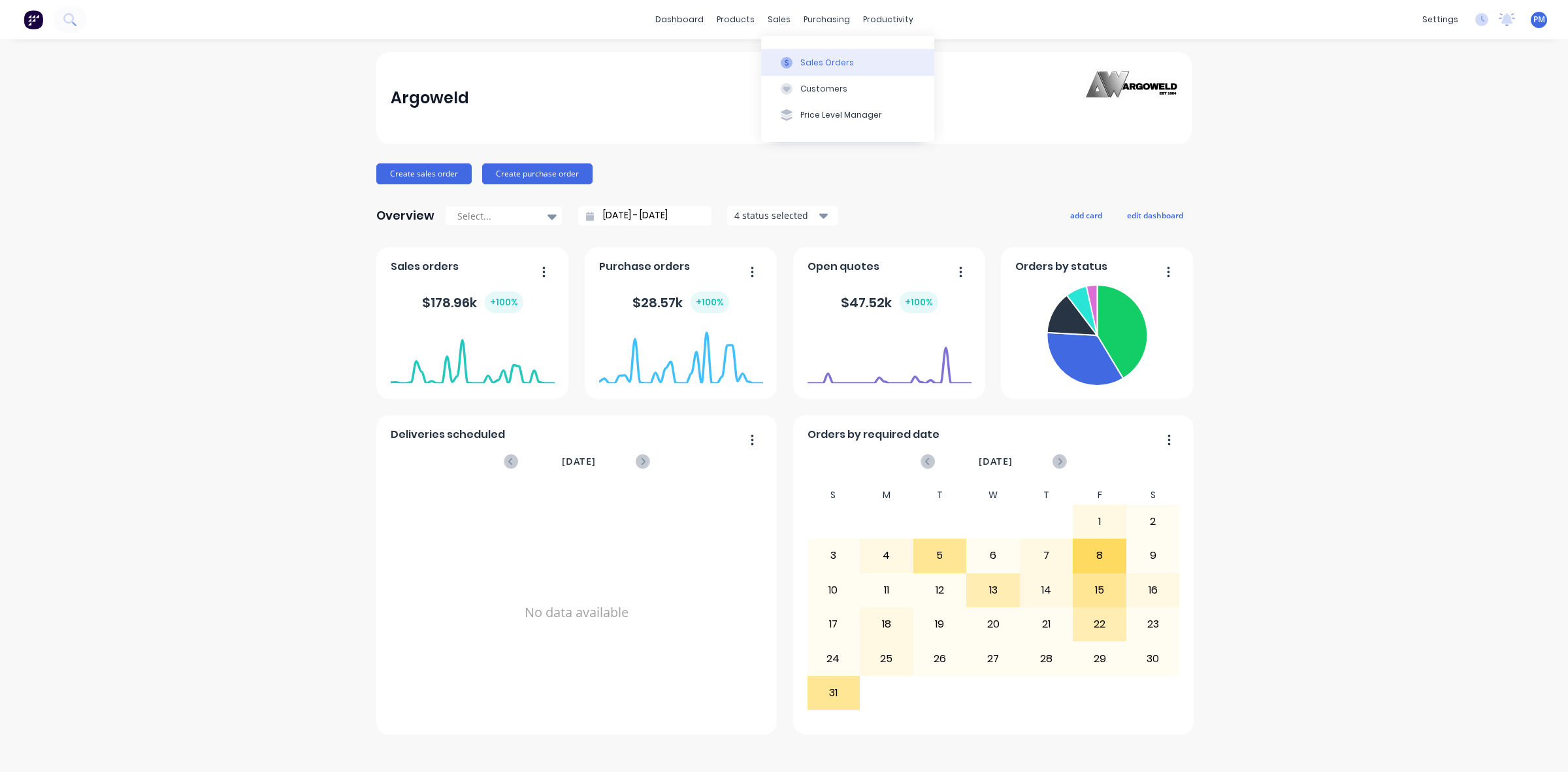
click at [815, 61] on div "Sales Orders" at bounding box center [827, 63] width 54 height 12
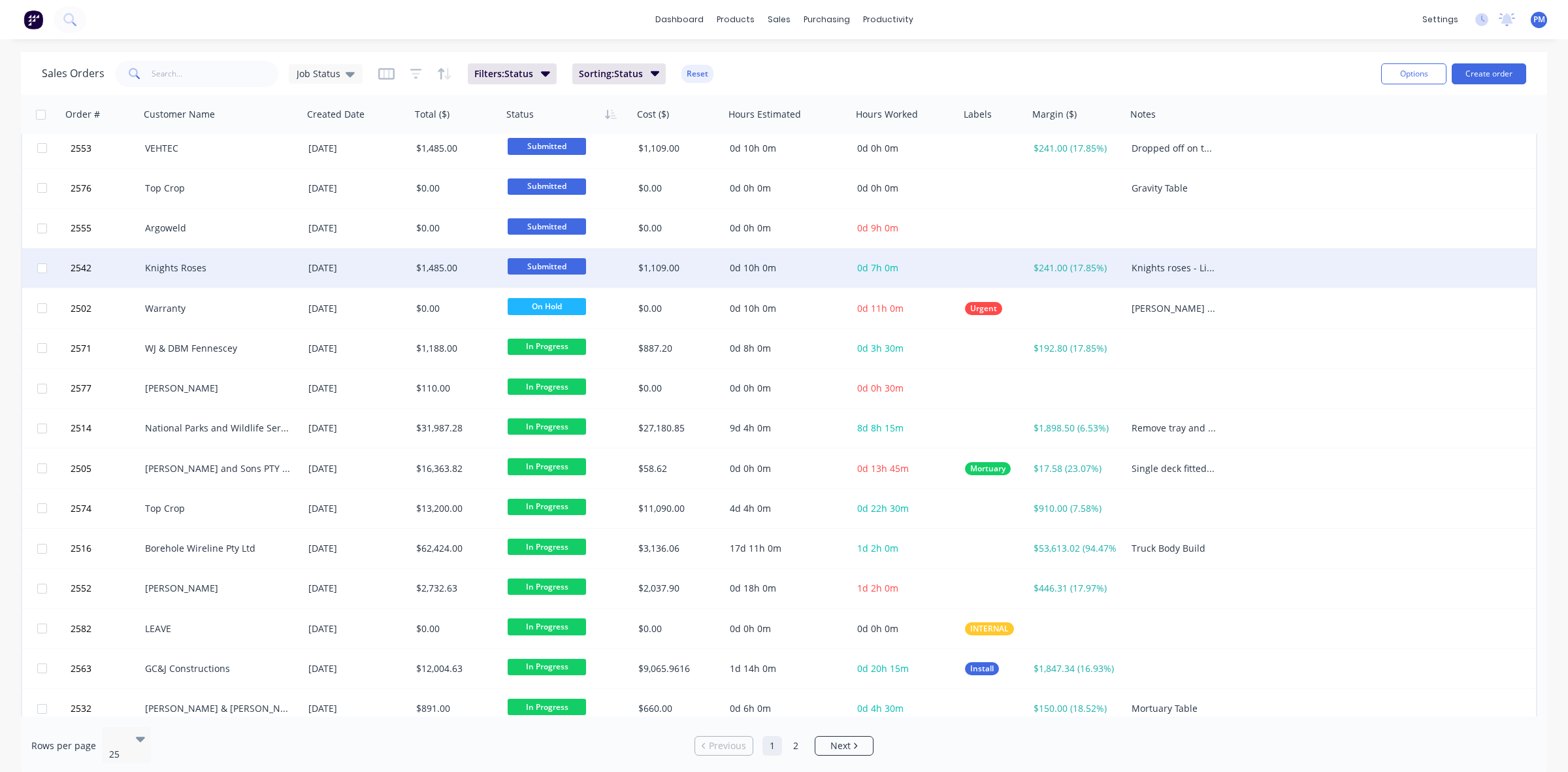
scroll to position [418, 0]
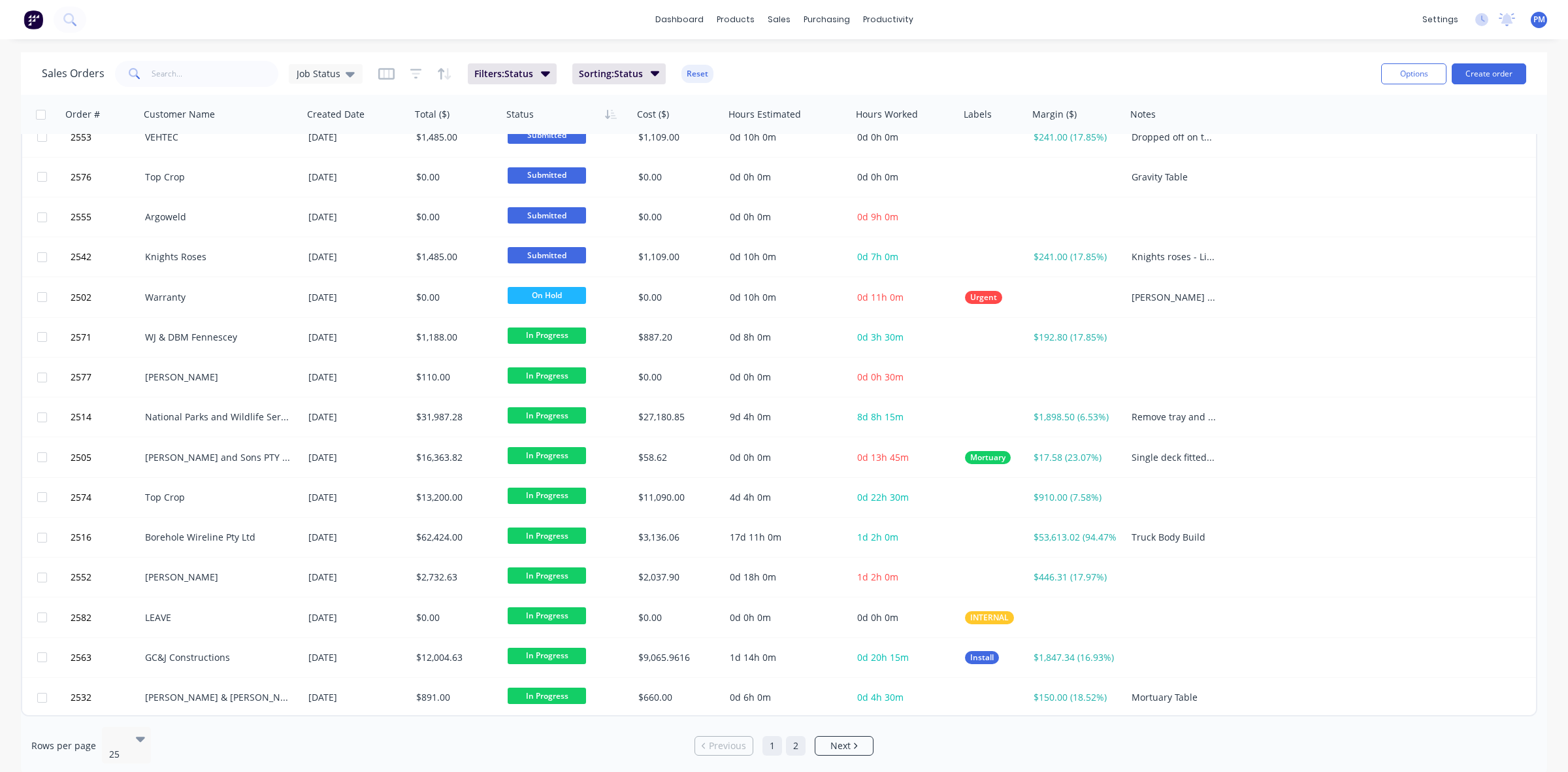
click at [797, 740] on link "2" at bounding box center [796, 746] width 20 height 20
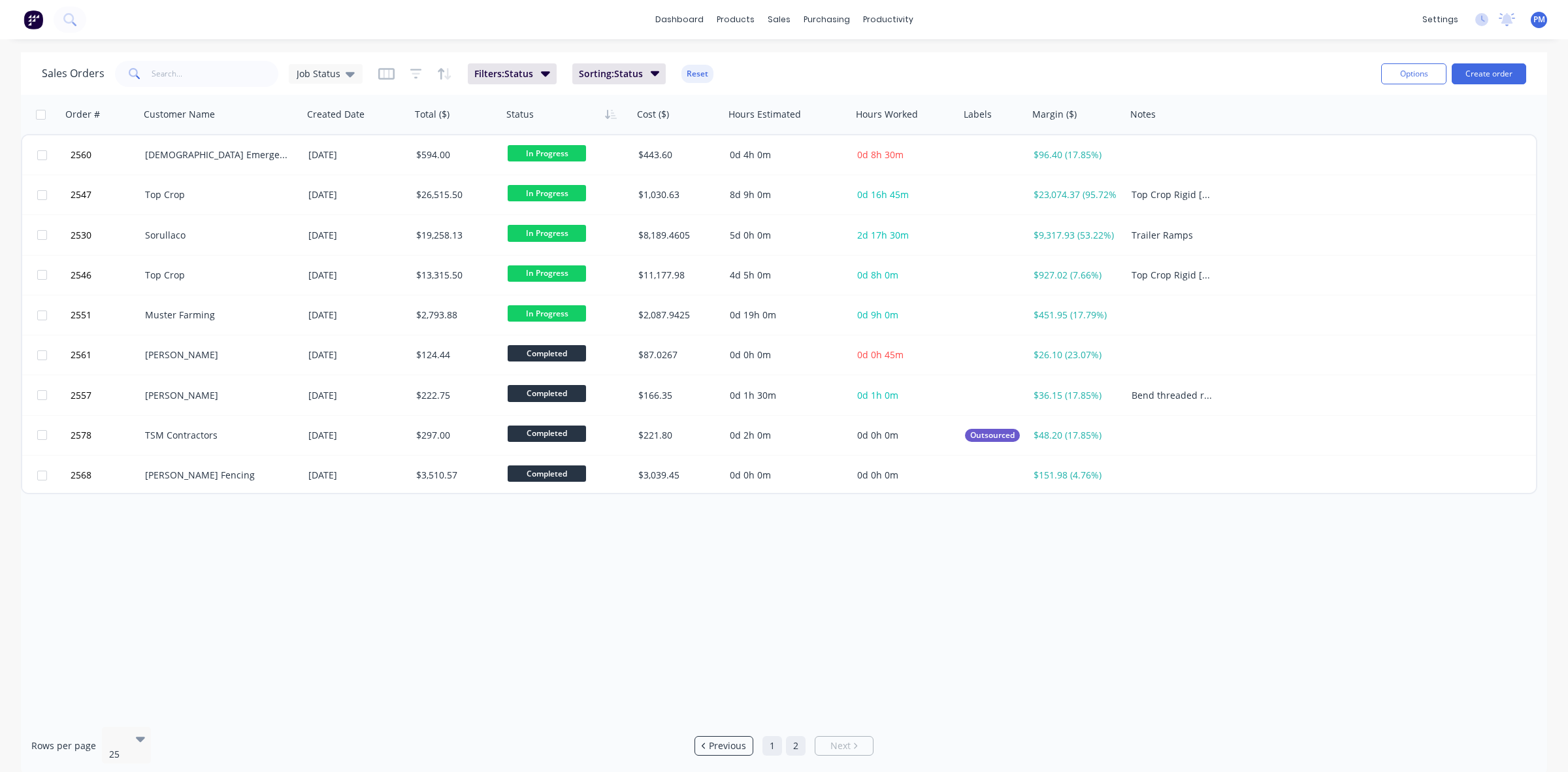
click at [772, 739] on link "1" at bounding box center [772, 746] width 20 height 20
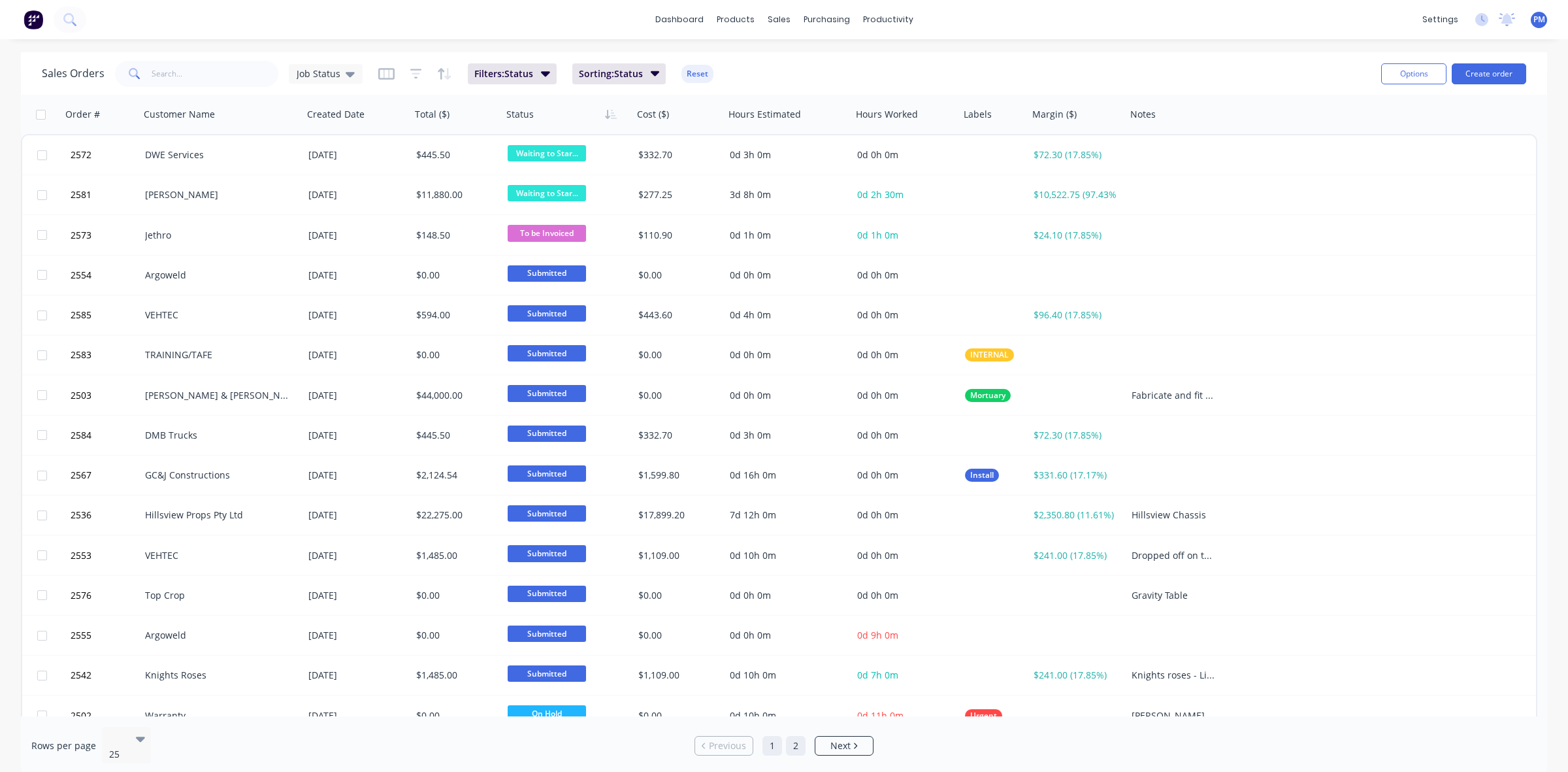
click at [801, 740] on link "2" at bounding box center [796, 746] width 20 height 20
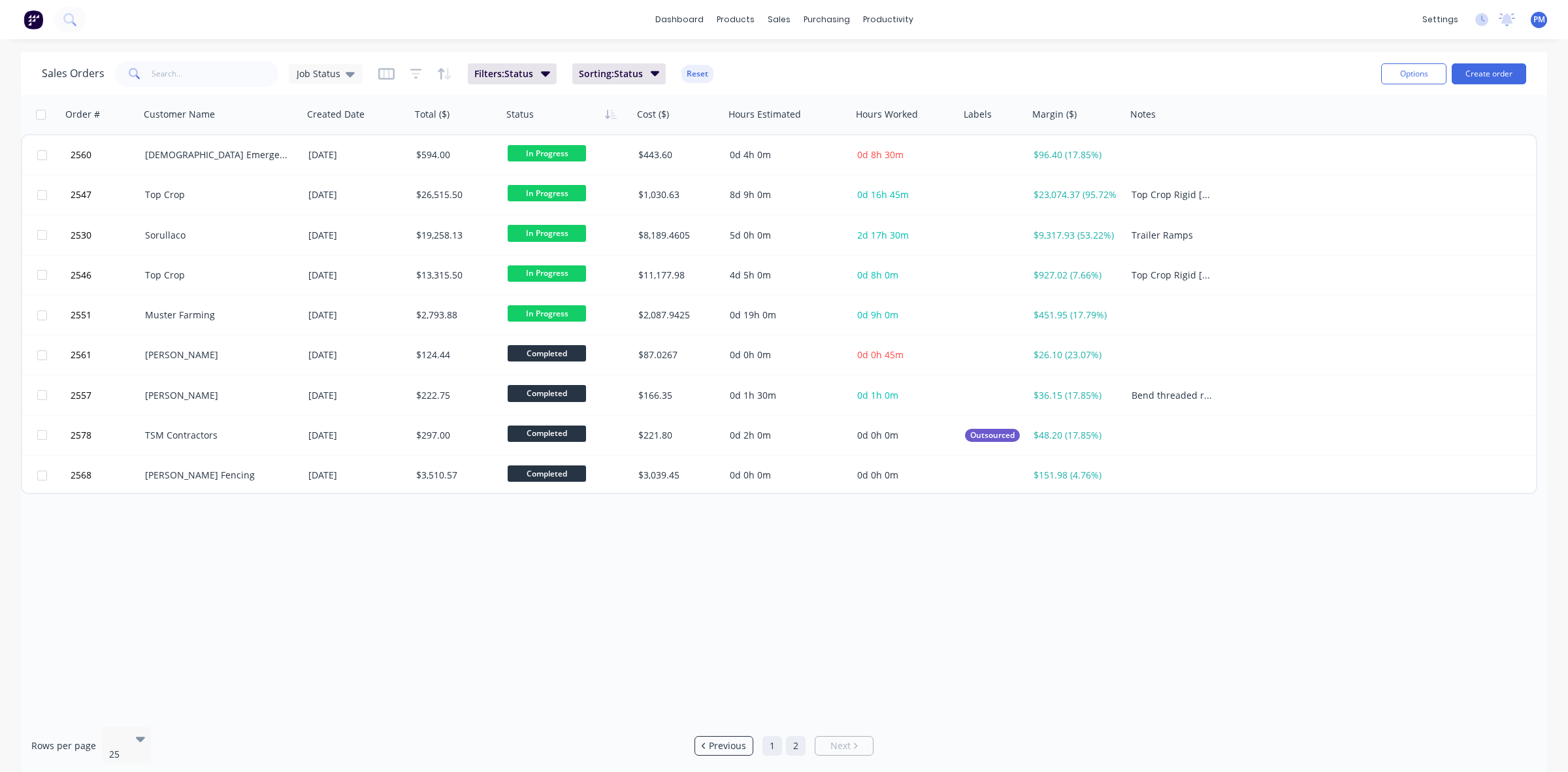
click at [769, 737] on link "1" at bounding box center [772, 746] width 20 height 20
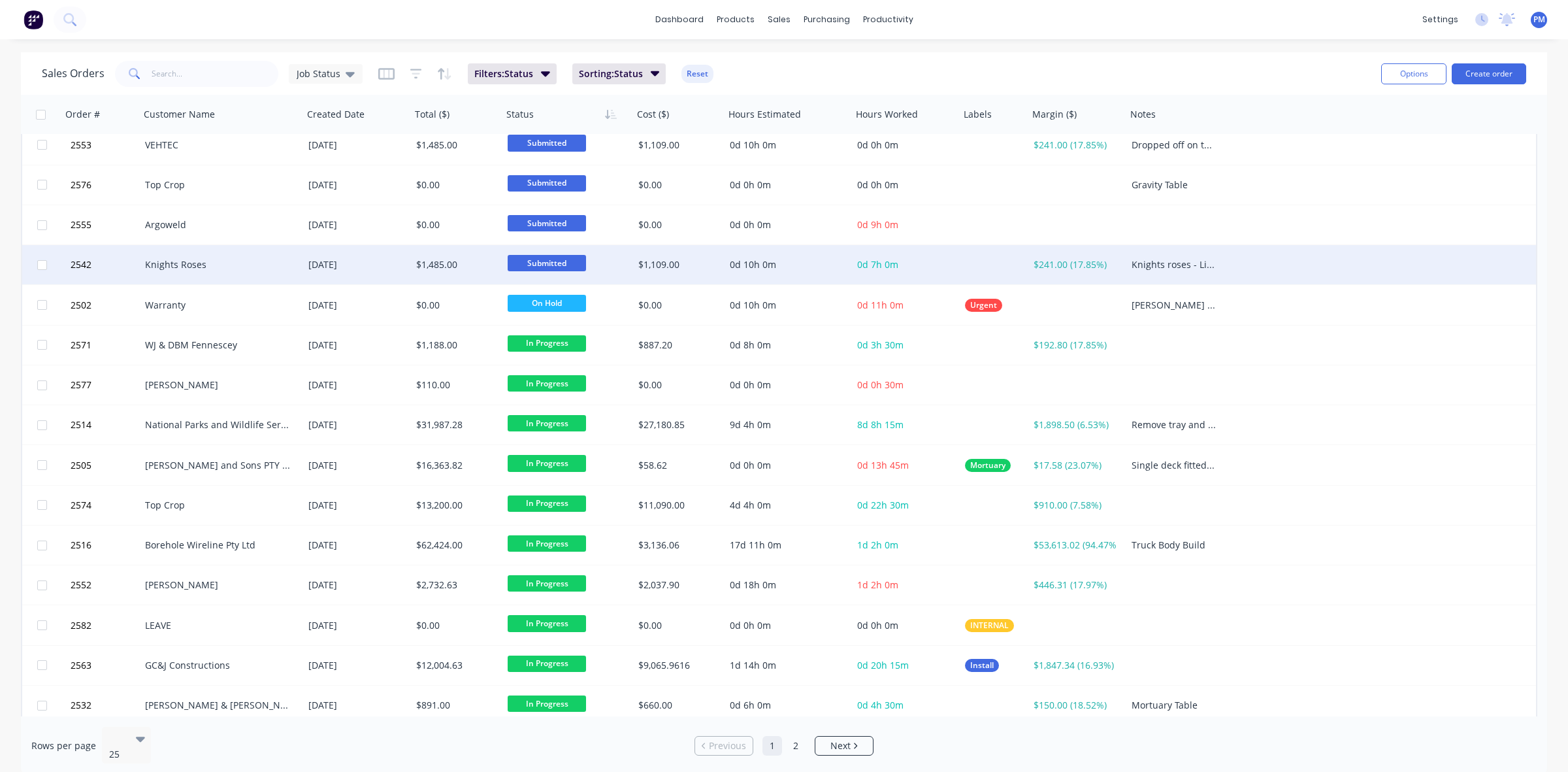
scroll to position [418, 0]
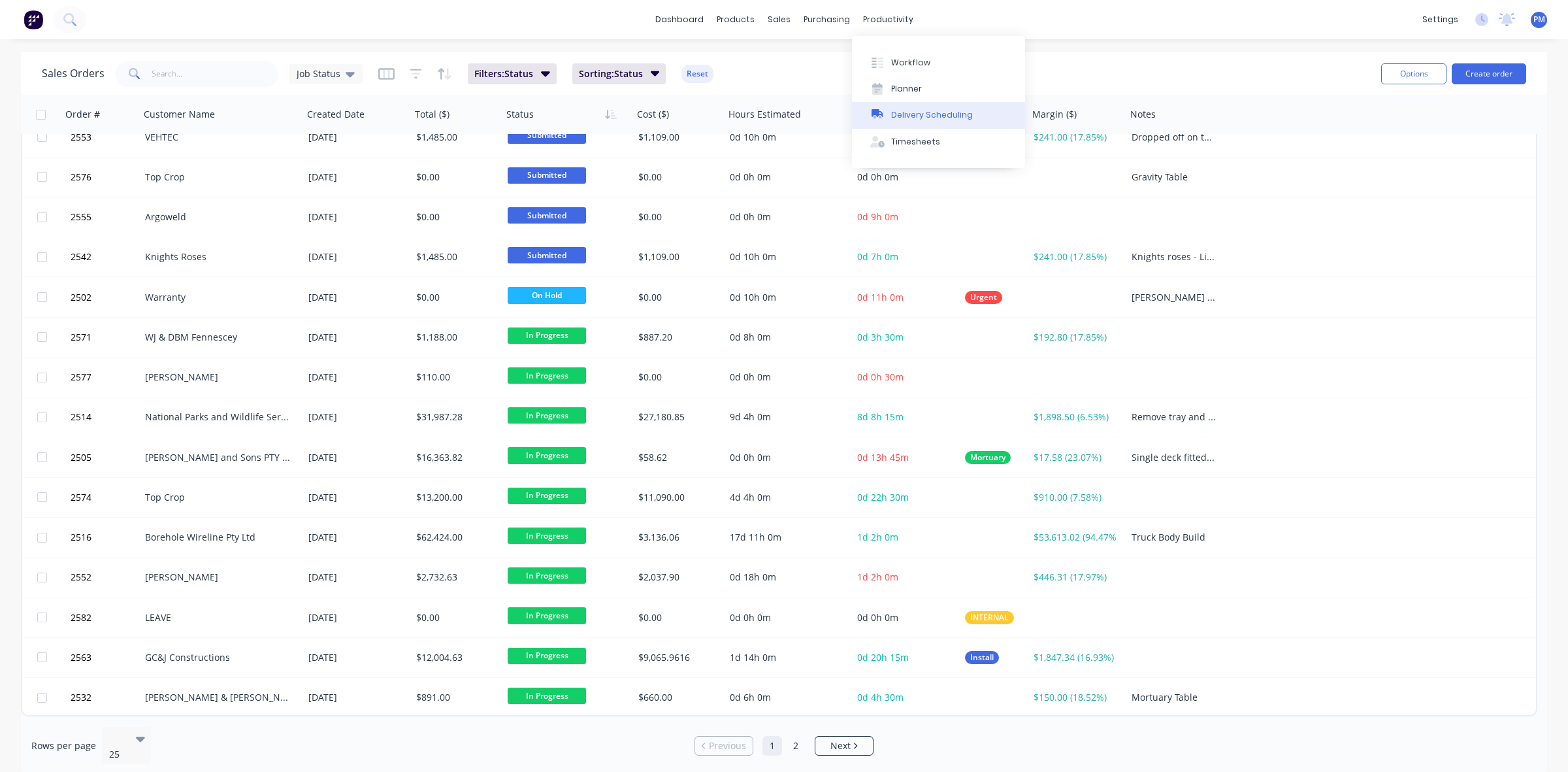
click at [914, 113] on div "Delivery Scheduling" at bounding box center [932, 115] width 82 height 12
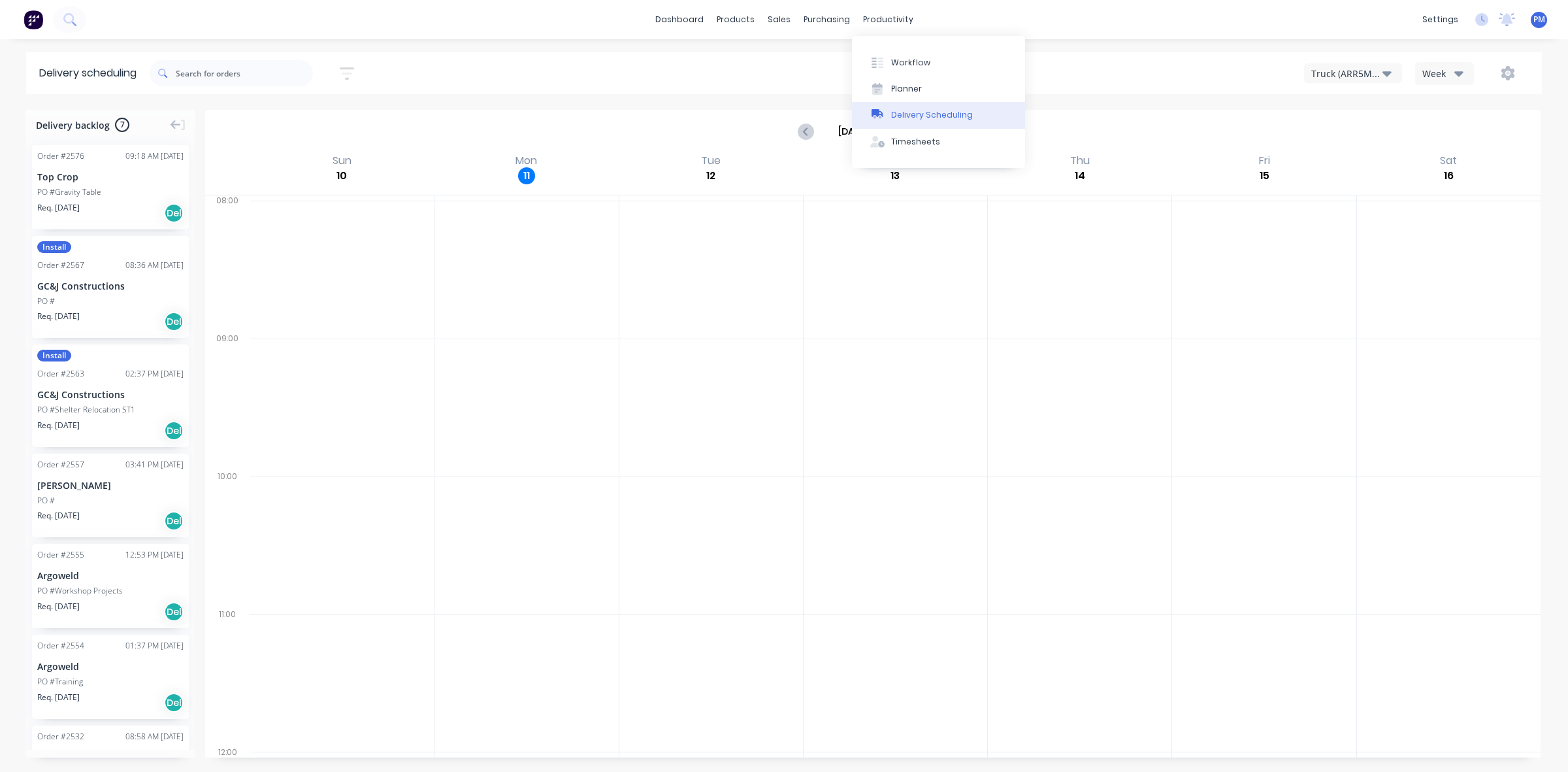
click at [925, 117] on div "Delivery Scheduling" at bounding box center [932, 115] width 82 height 12
click at [903, 85] on div "Planner" at bounding box center [906, 89] width 31 height 12
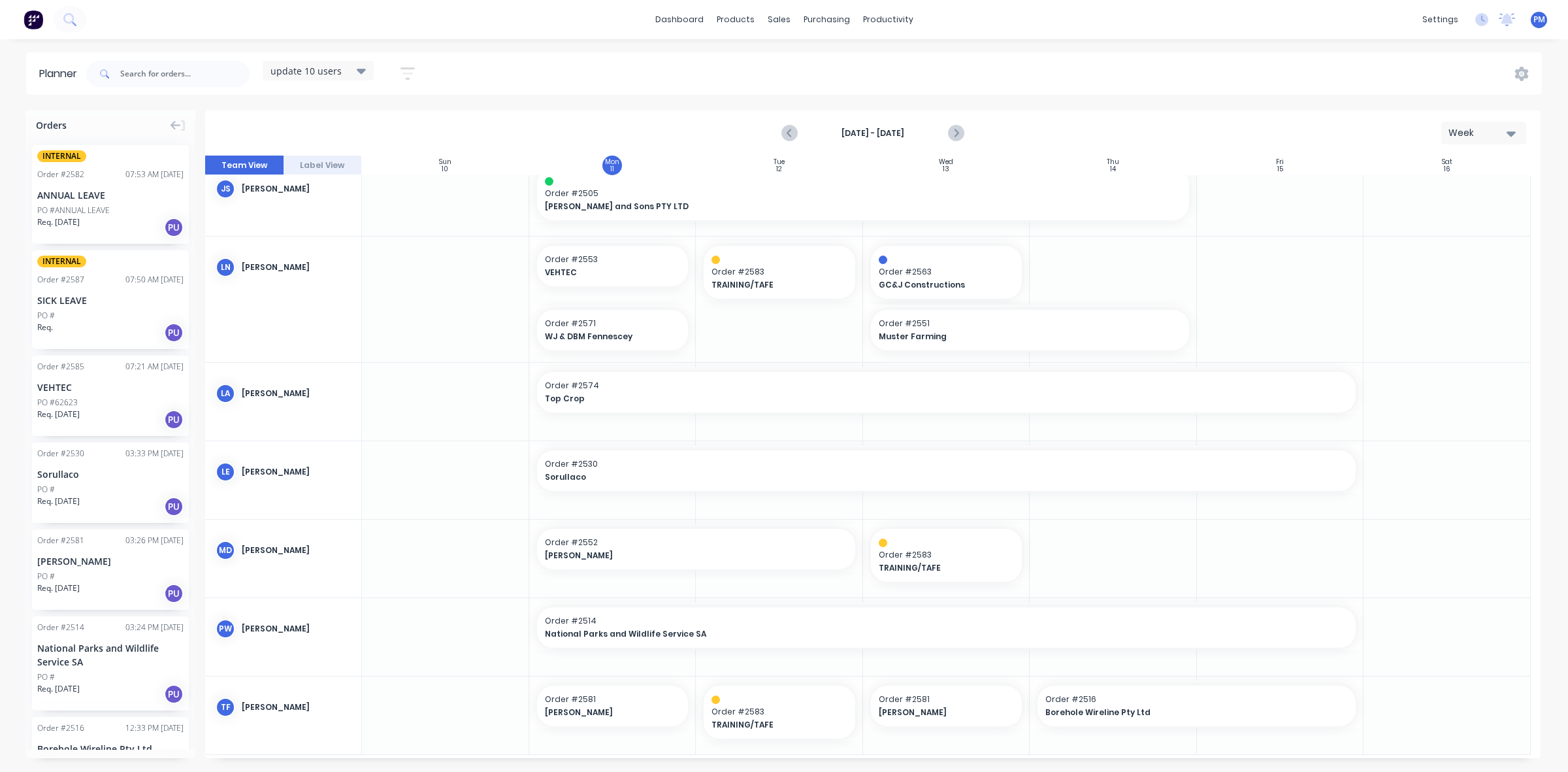
scroll to position [180, 0]
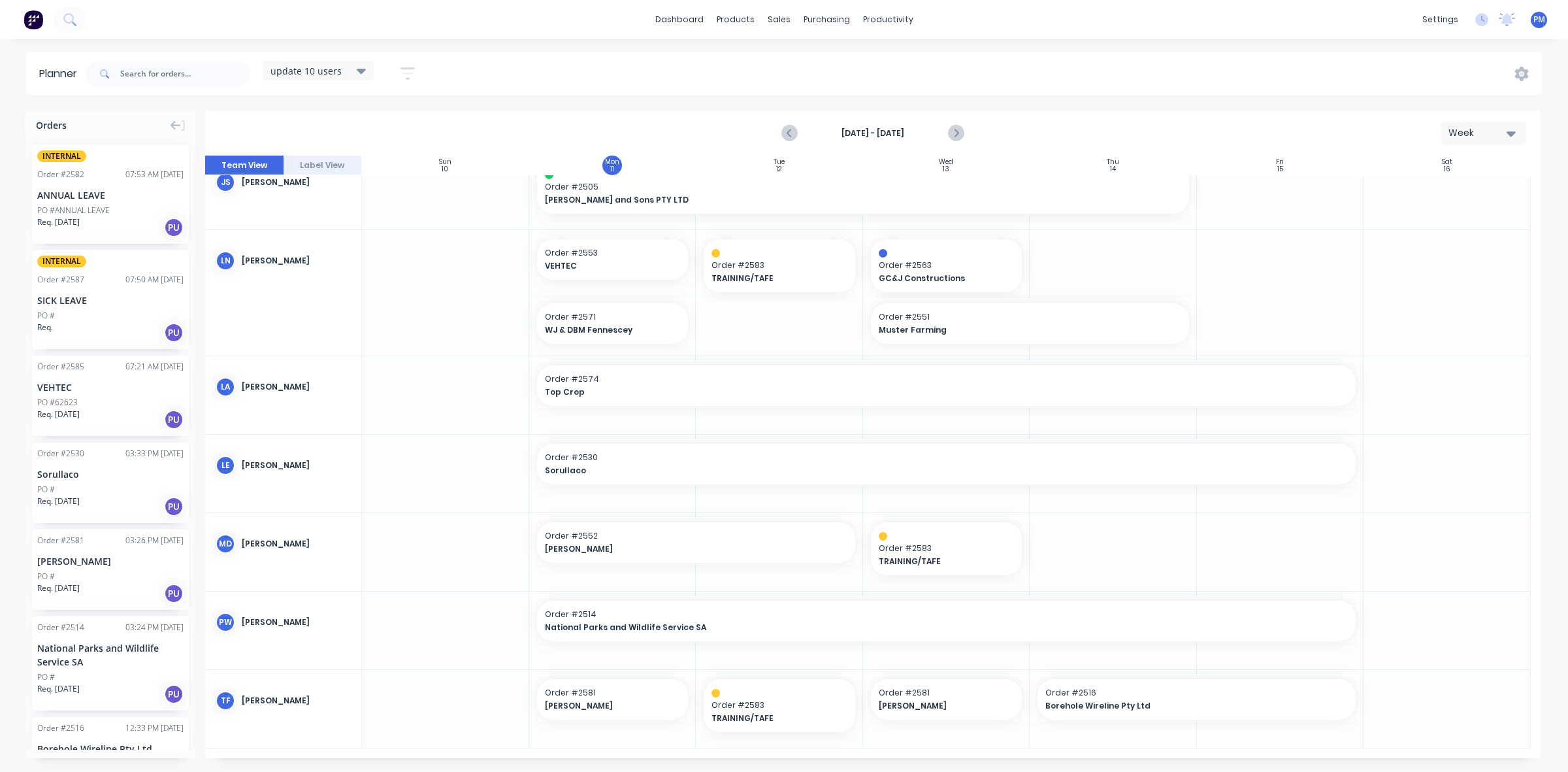
click at [289, 724] on div "TF [PERSON_NAME]" at bounding box center [283, 701] width 156 height 62
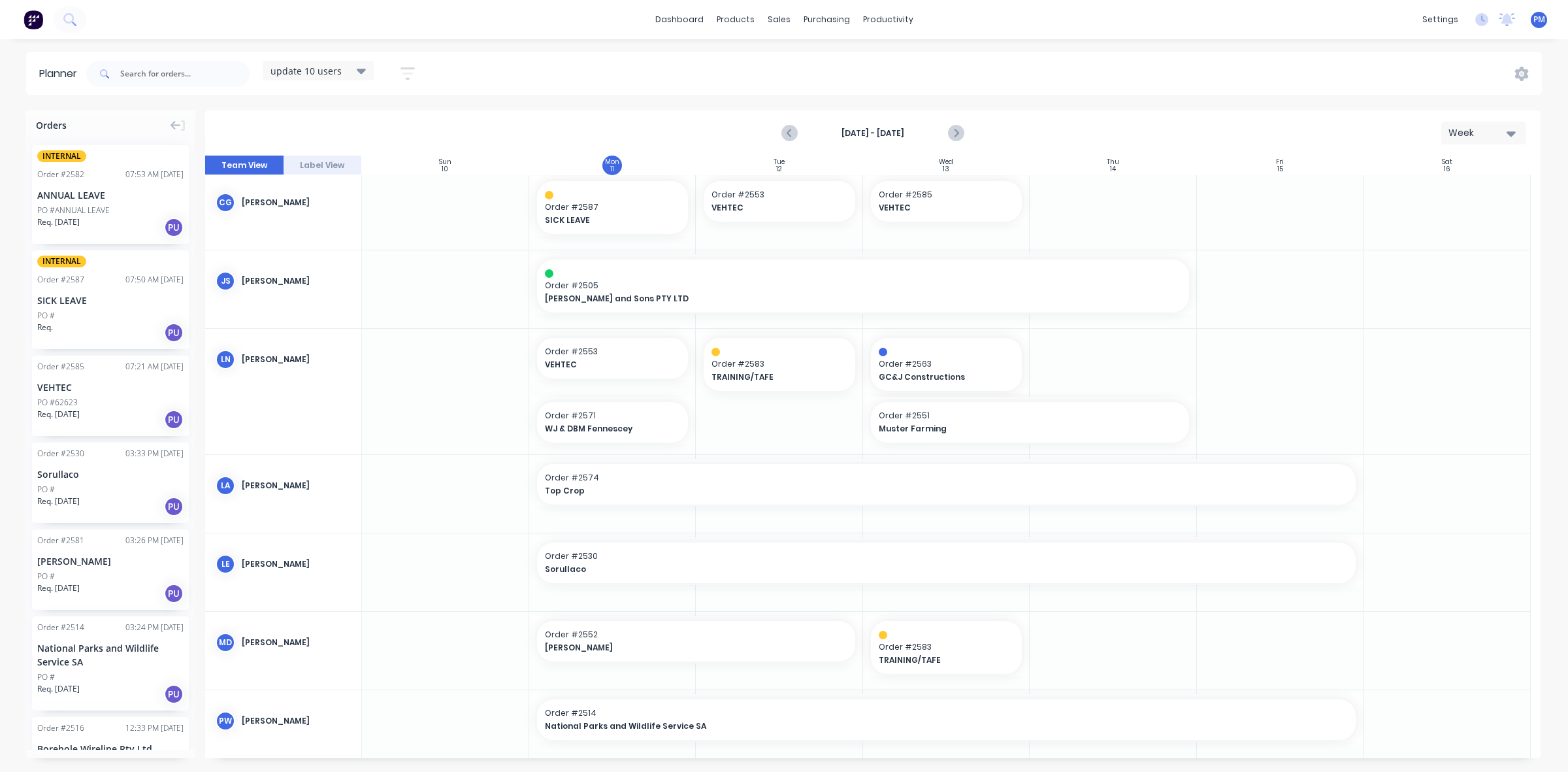
scroll to position [0, 0]
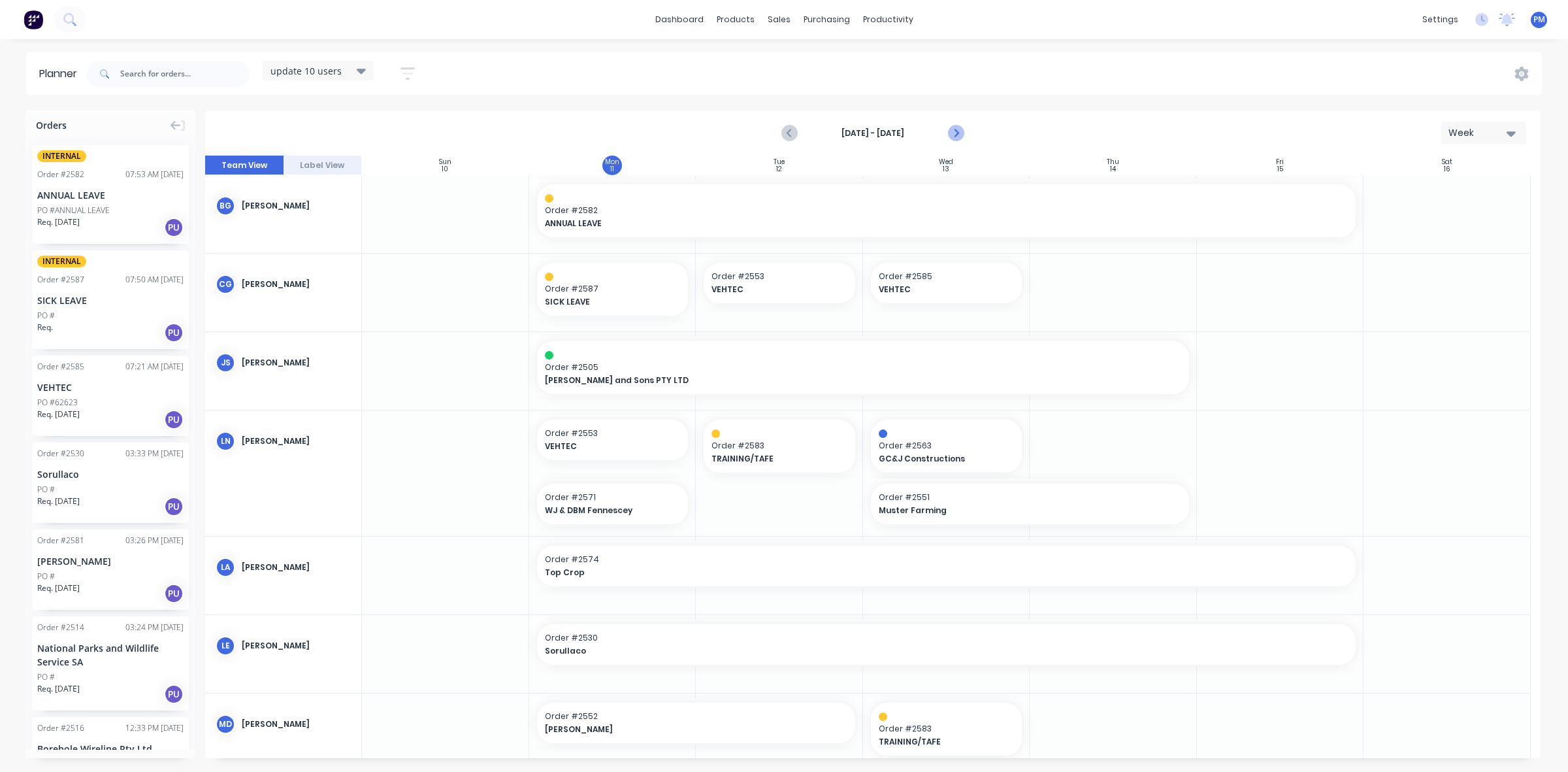
click at [958, 134] on icon "Next page" at bounding box center [956, 134] width 6 height 10
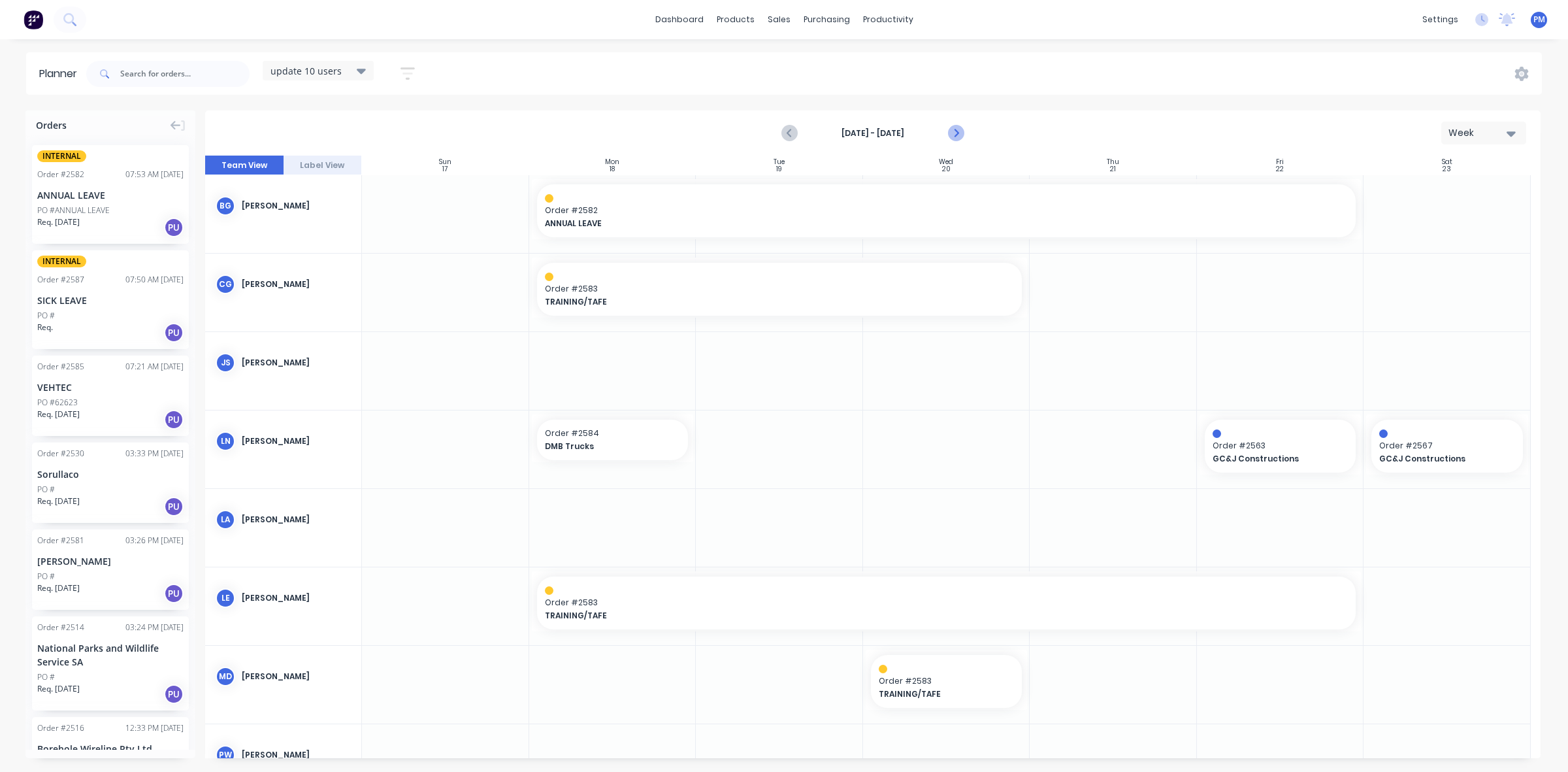
click at [956, 134] on icon "Next page" at bounding box center [956, 134] width 6 height 10
click at [956, 128] on icon "Next page" at bounding box center [956, 134] width 16 height 16
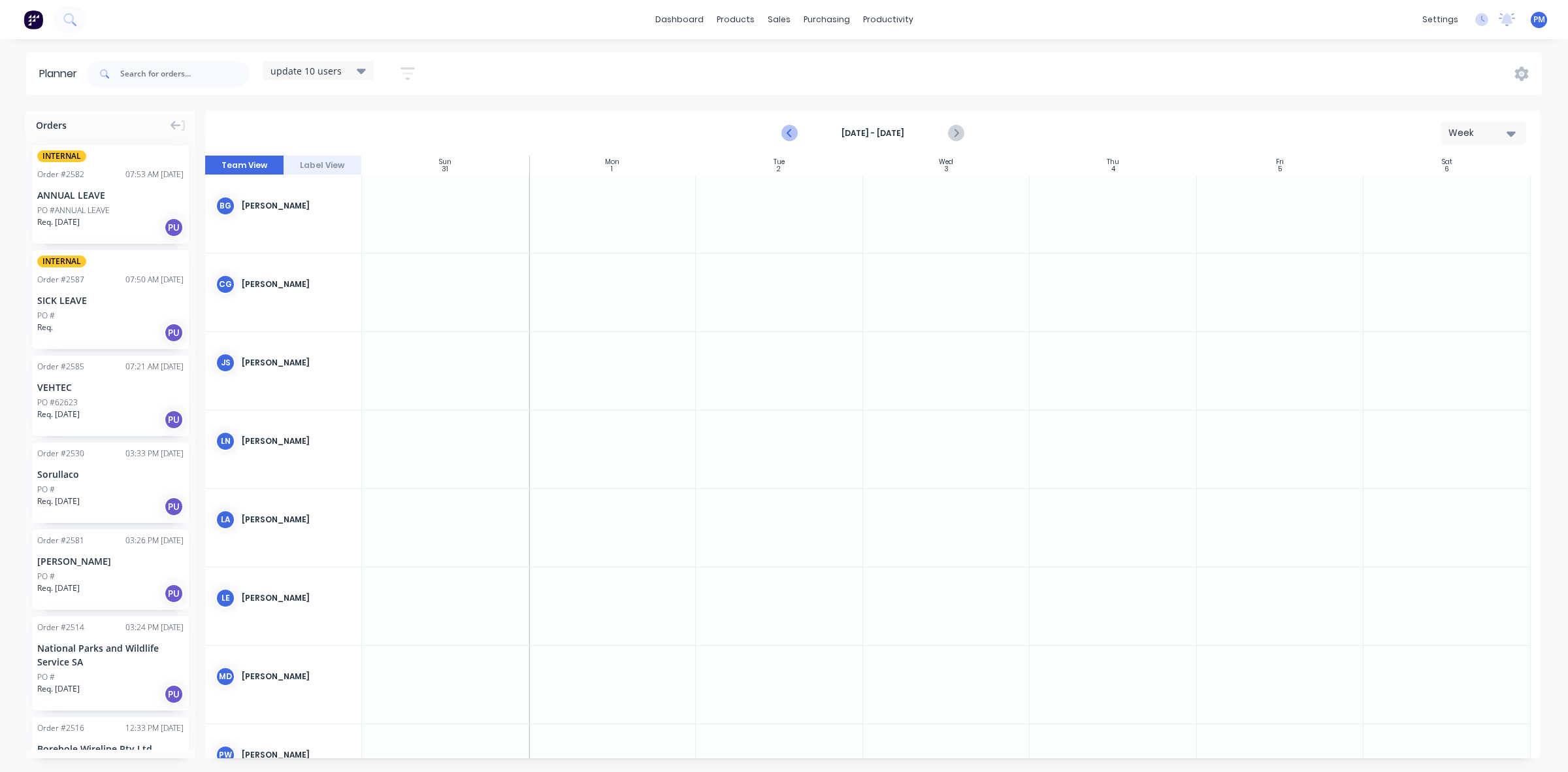
click at [787, 132] on icon "Previous page" at bounding box center [790, 134] width 16 height 16
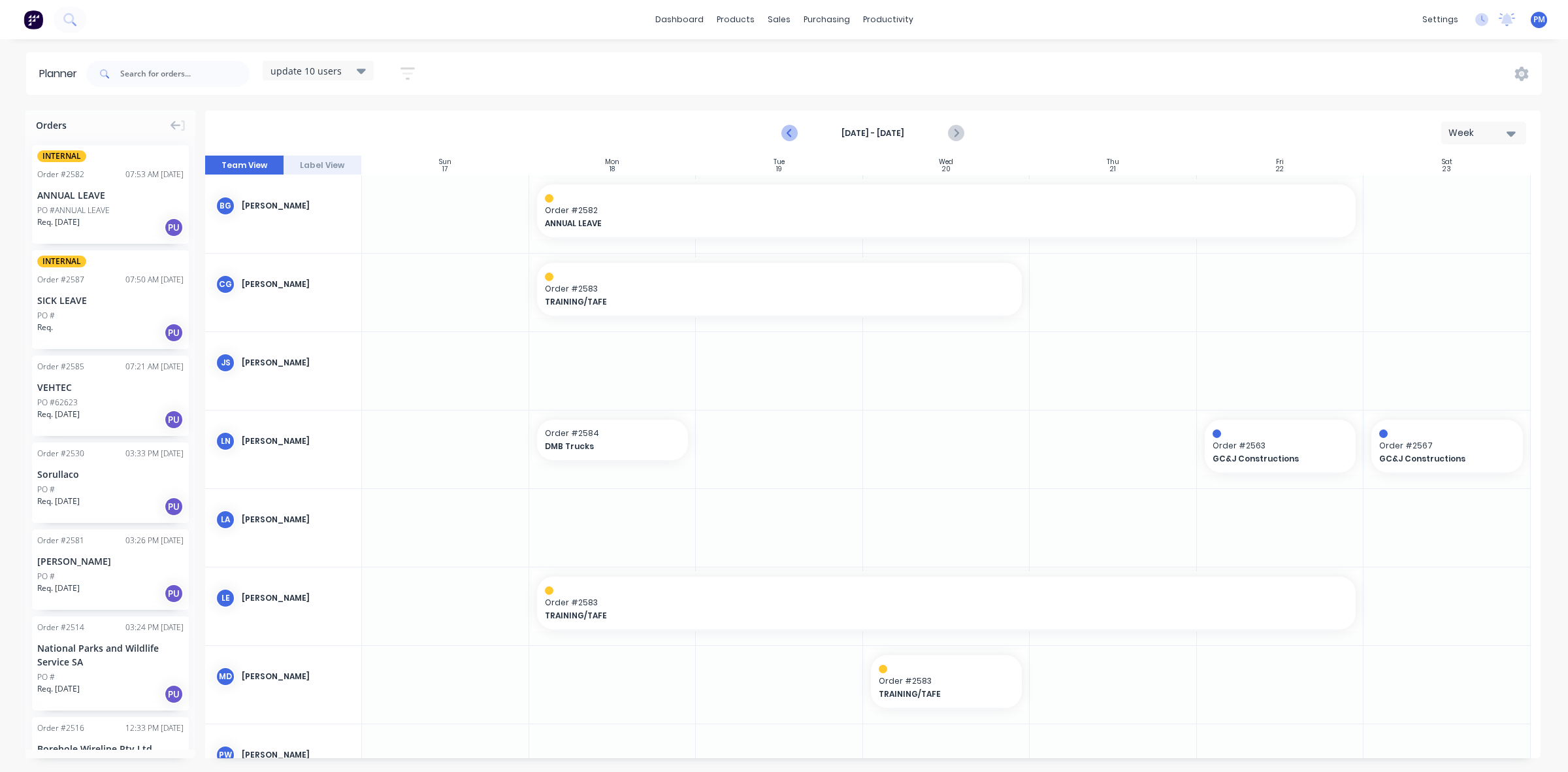
click at [787, 132] on icon "Previous page" at bounding box center [790, 134] width 16 height 16
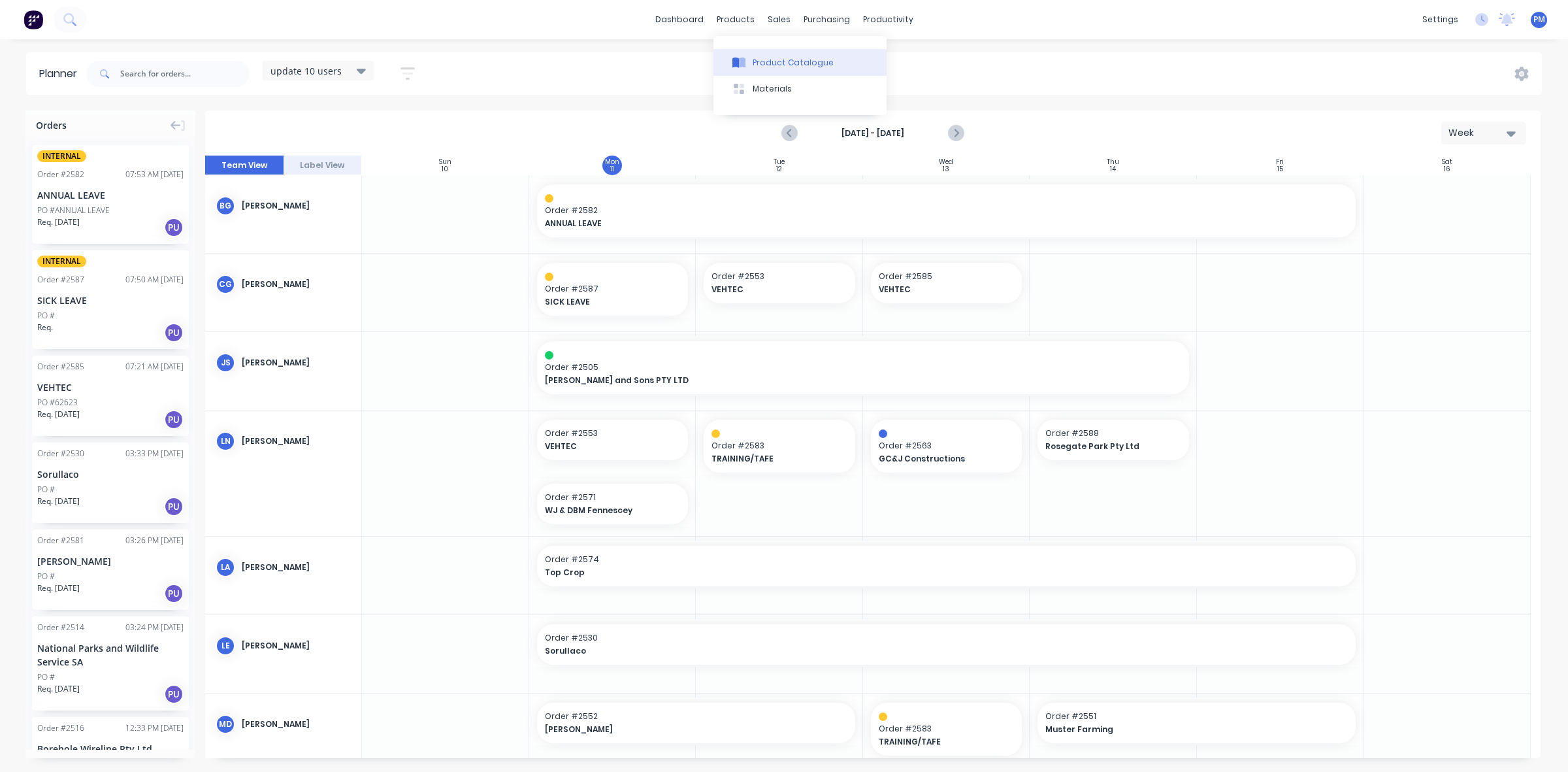
click at [759, 61] on div "Product Catalogue" at bounding box center [793, 63] width 81 height 12
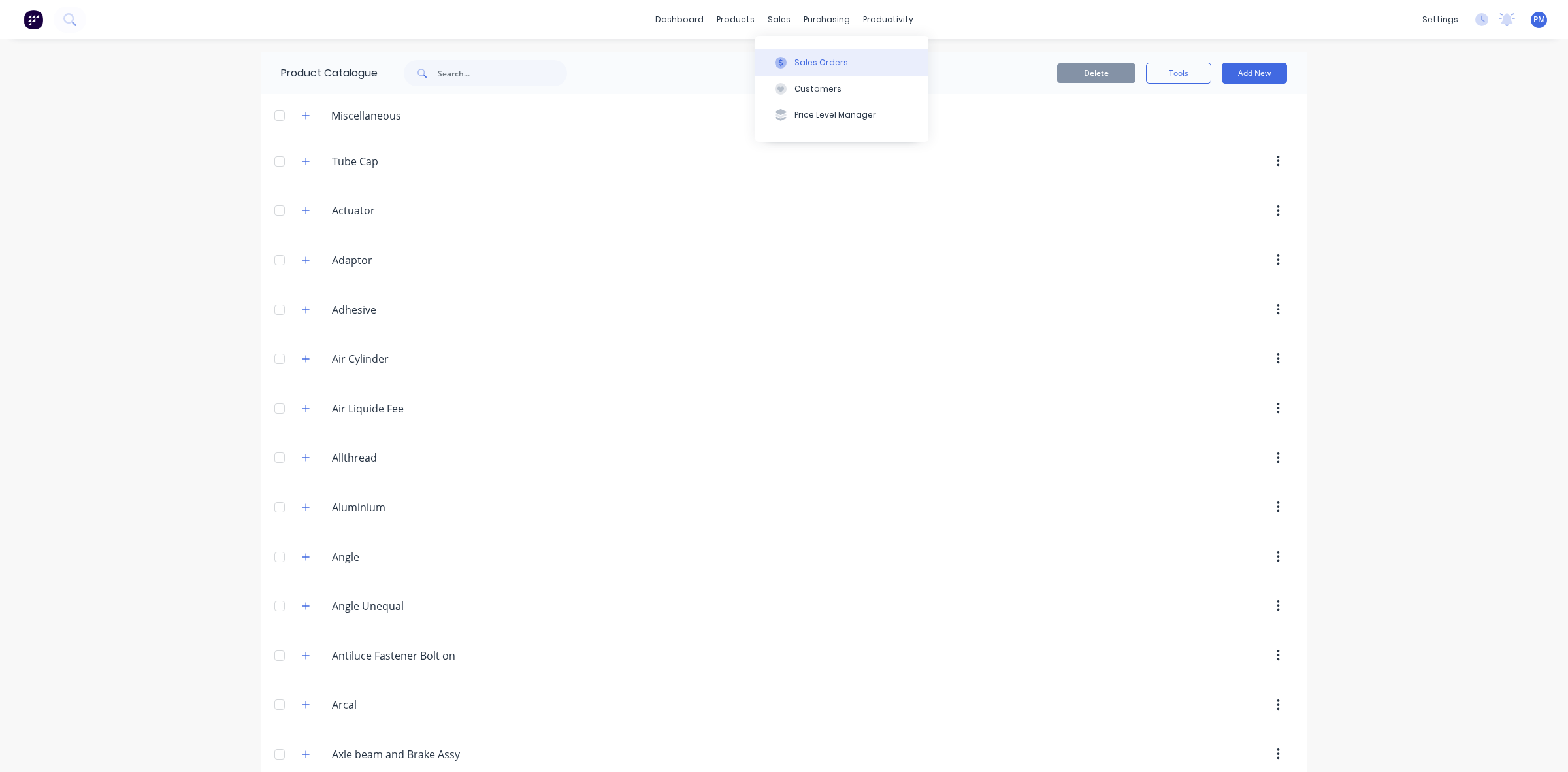
click at [812, 59] on div "Sales Orders" at bounding box center [821, 63] width 54 height 12
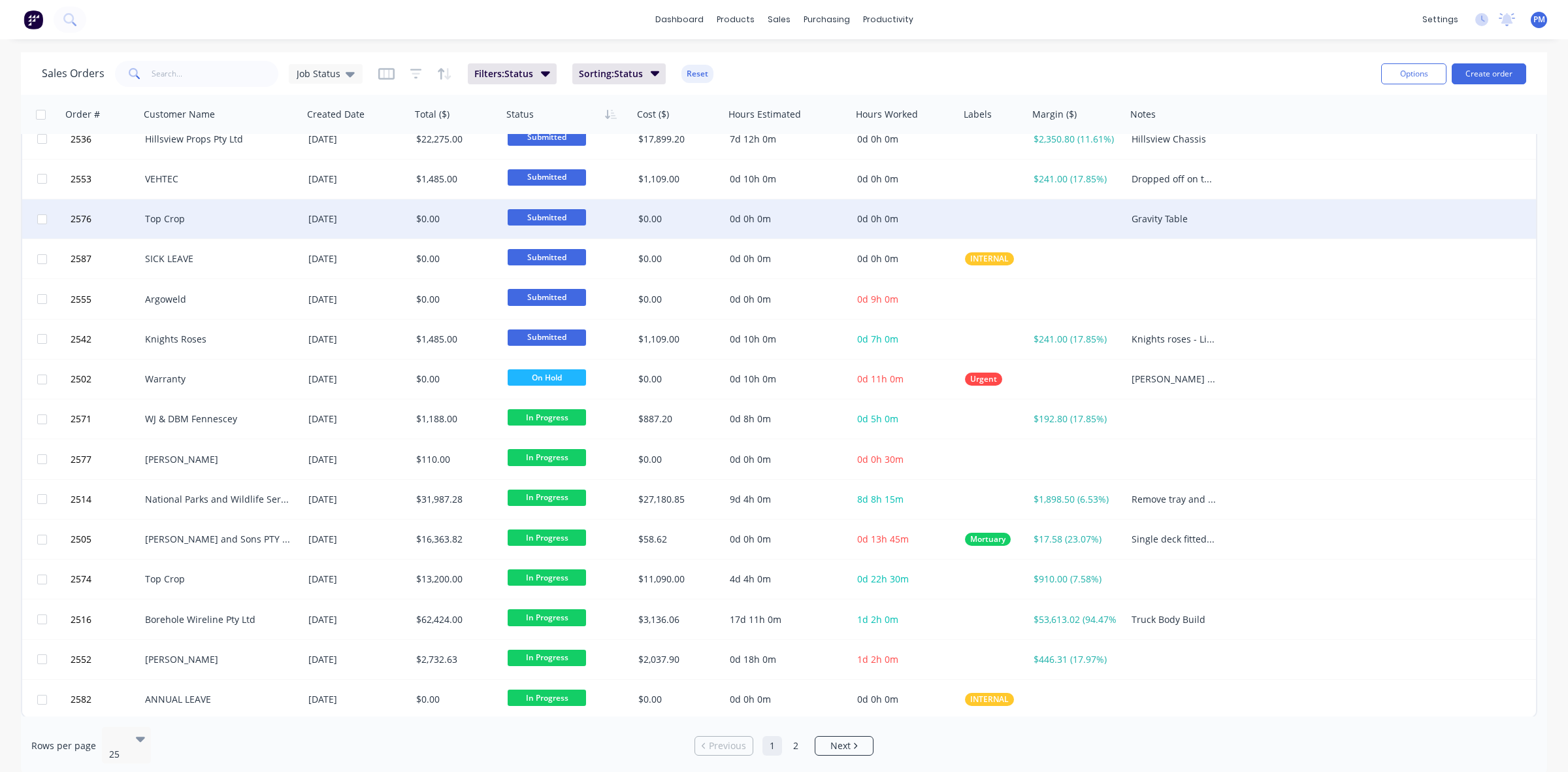
scroll to position [418, 0]
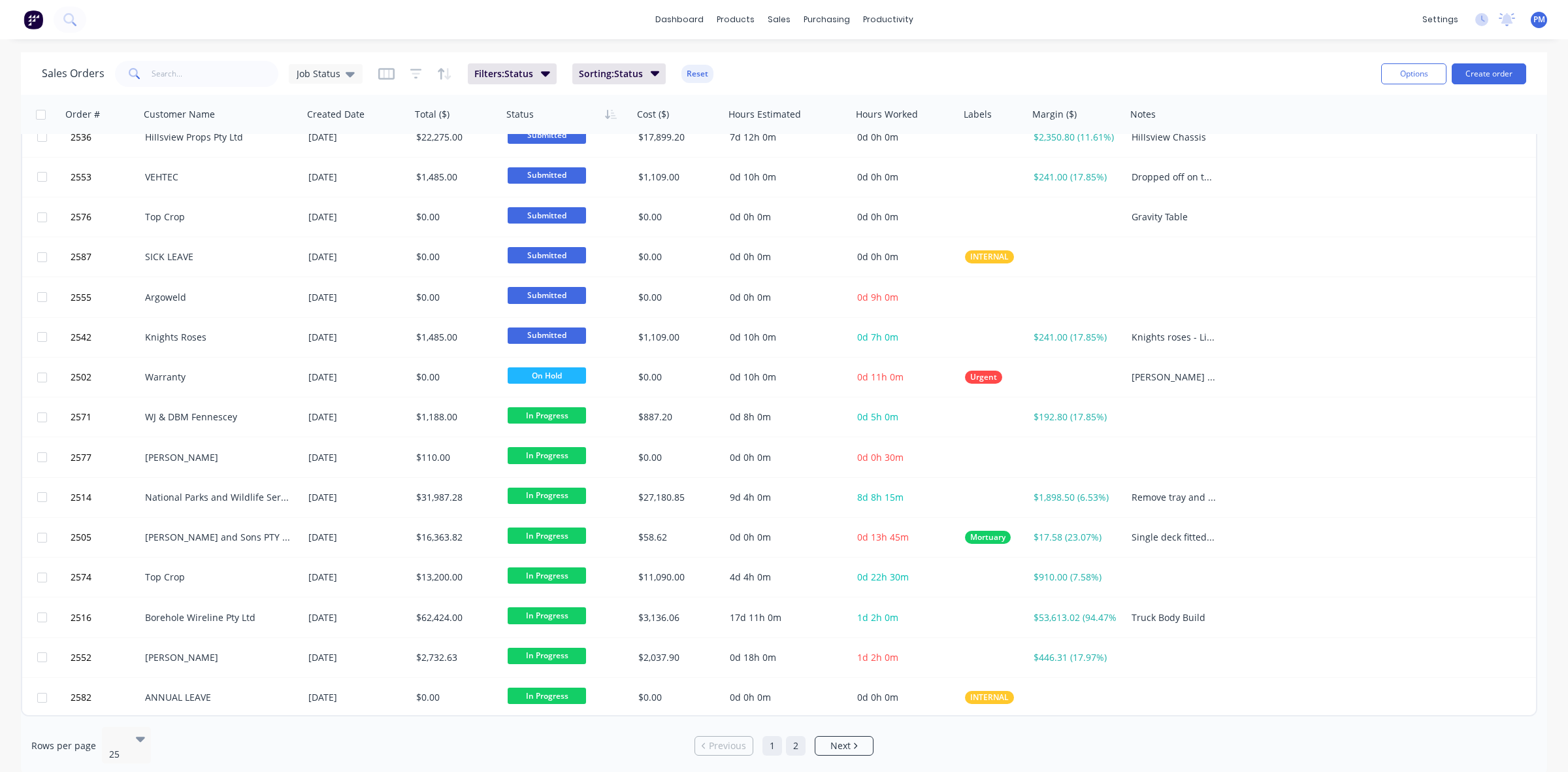
click at [794, 740] on link "2" at bounding box center [796, 746] width 20 height 20
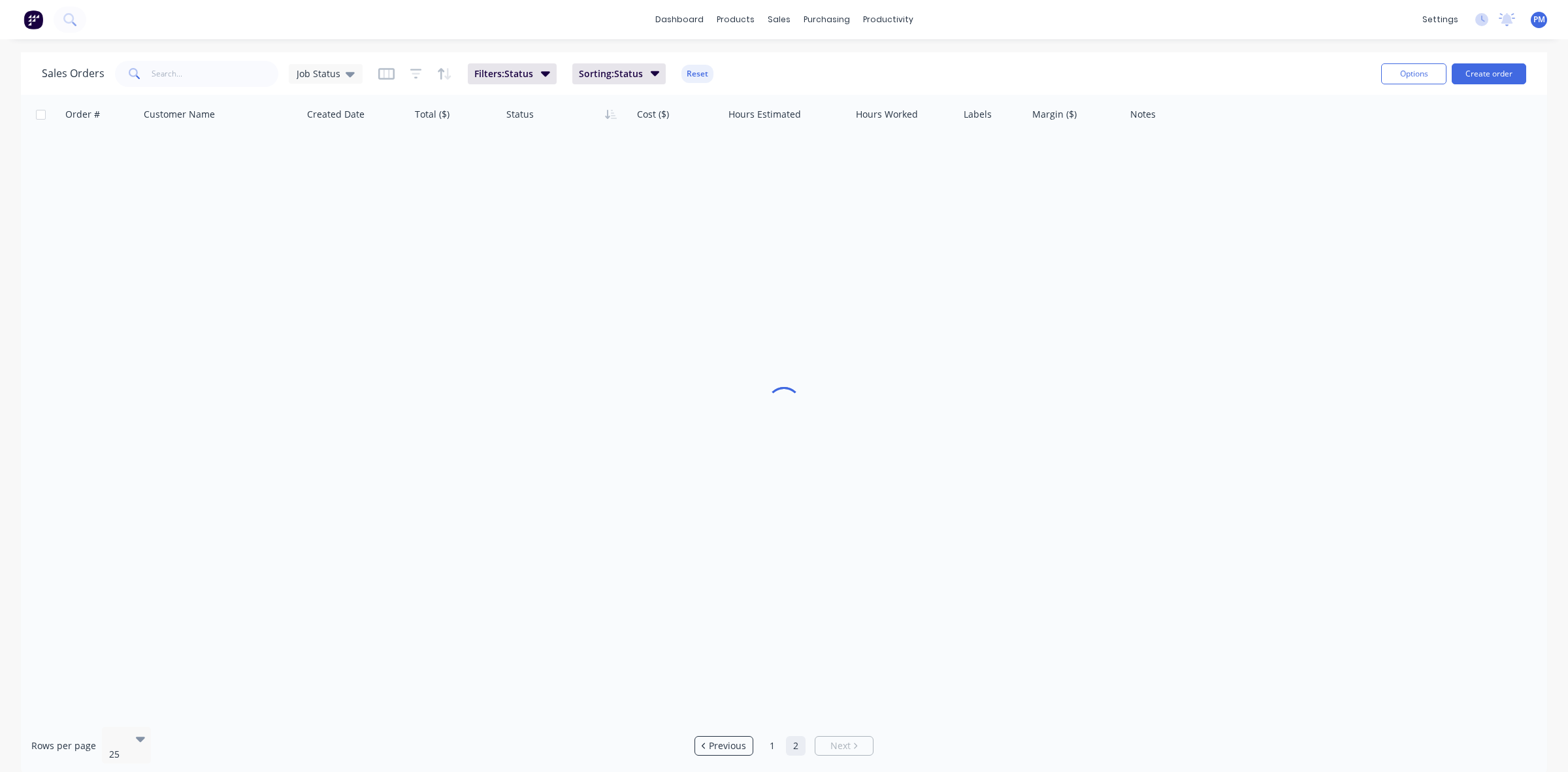
scroll to position [0, 0]
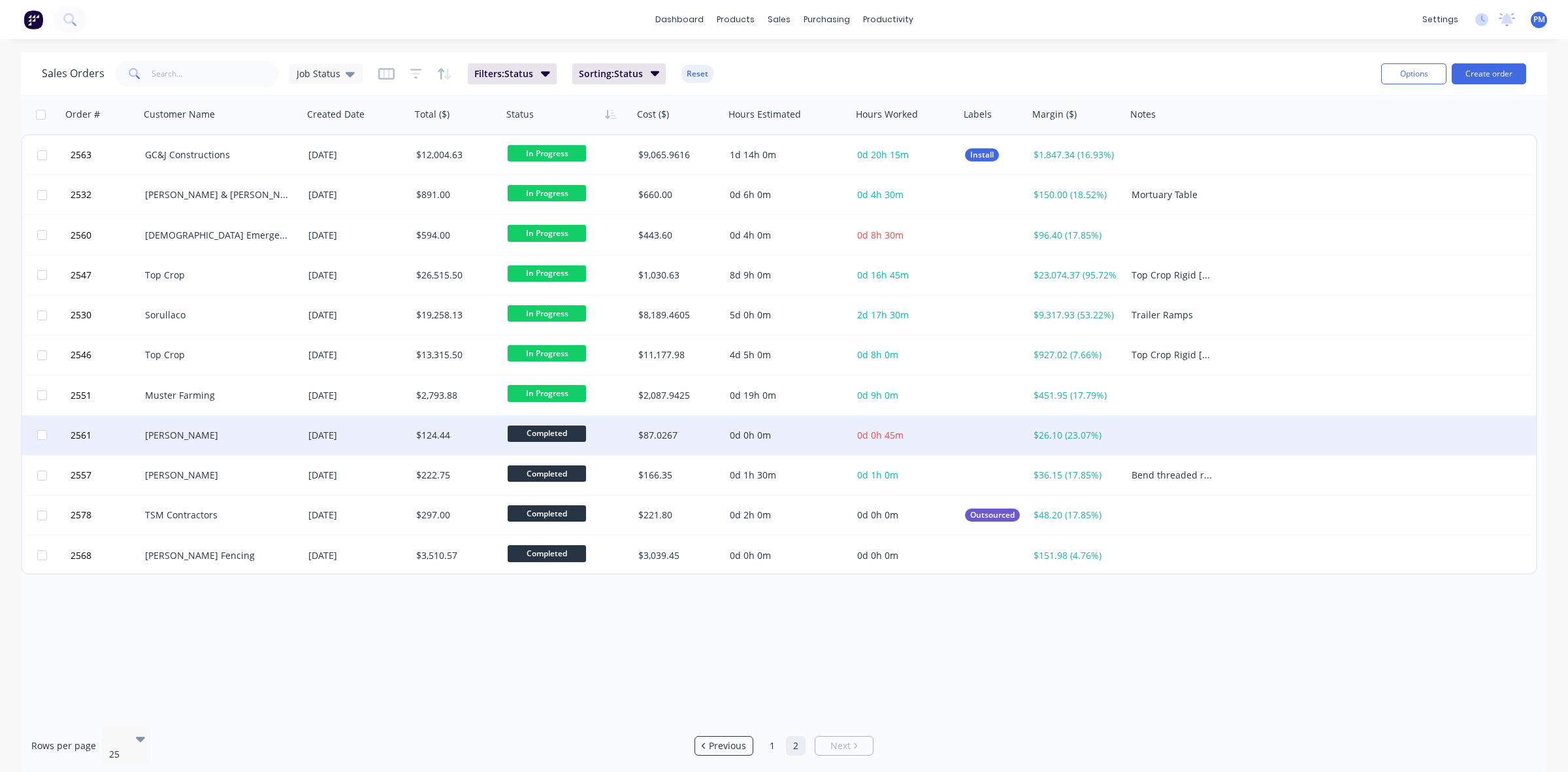
click at [217, 431] on div "[PERSON_NAME]" at bounding box center [217, 435] width 145 height 13
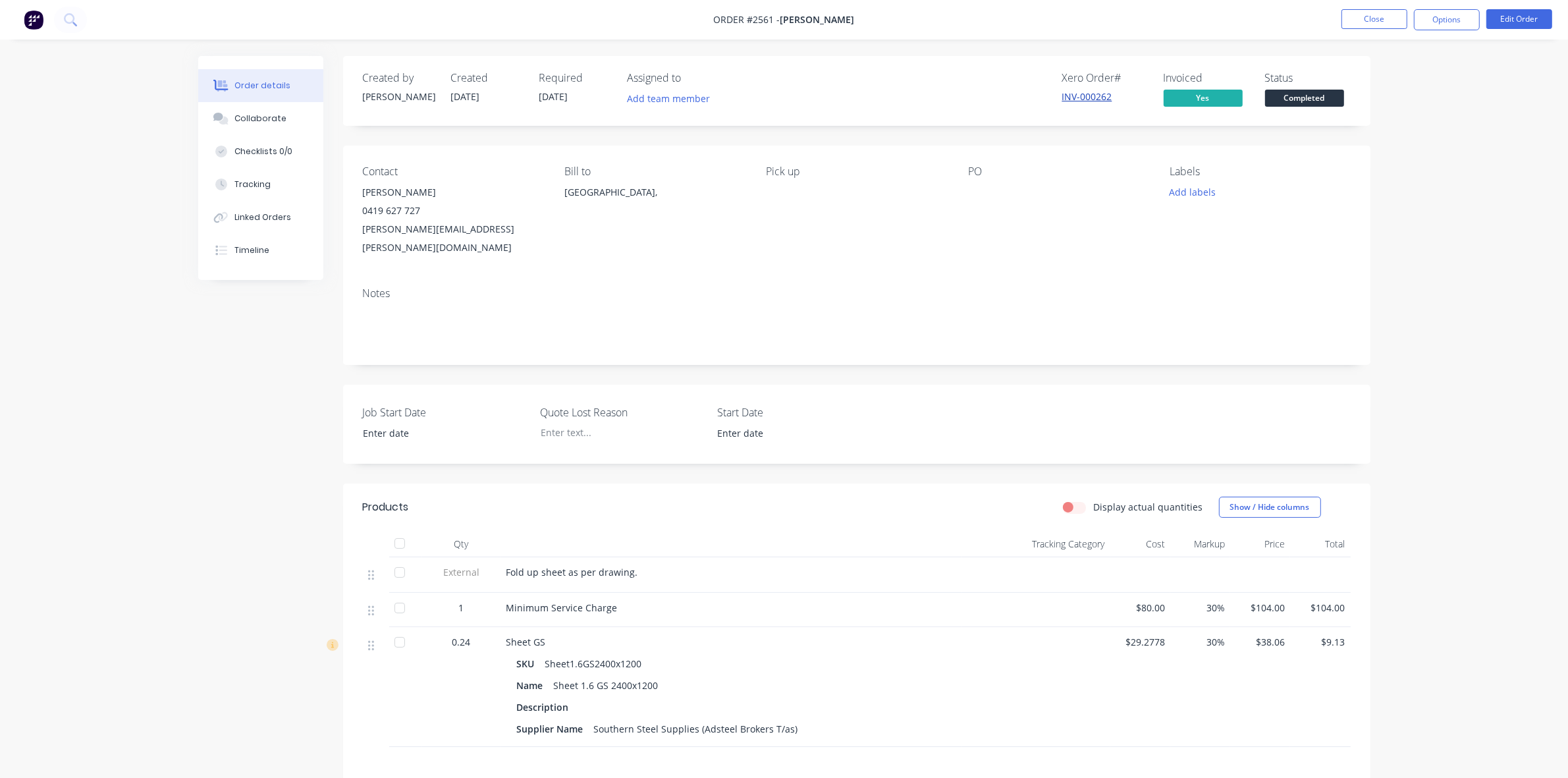
click at [1089, 94] on link "INV-000262" at bounding box center [1087, 96] width 50 height 13
click at [1378, 18] on button "Close" at bounding box center [1375, 19] width 66 height 20
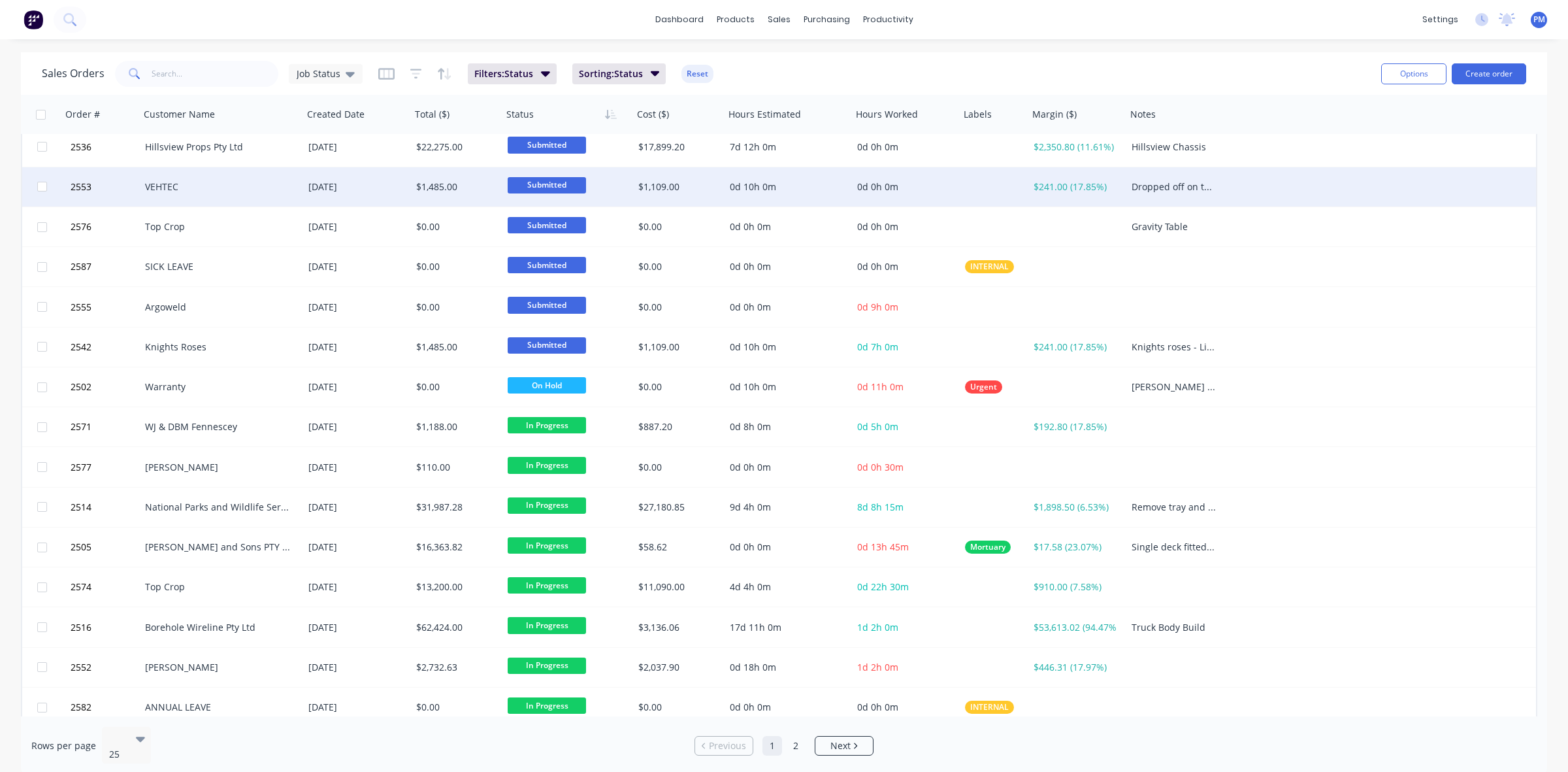
scroll to position [418, 0]
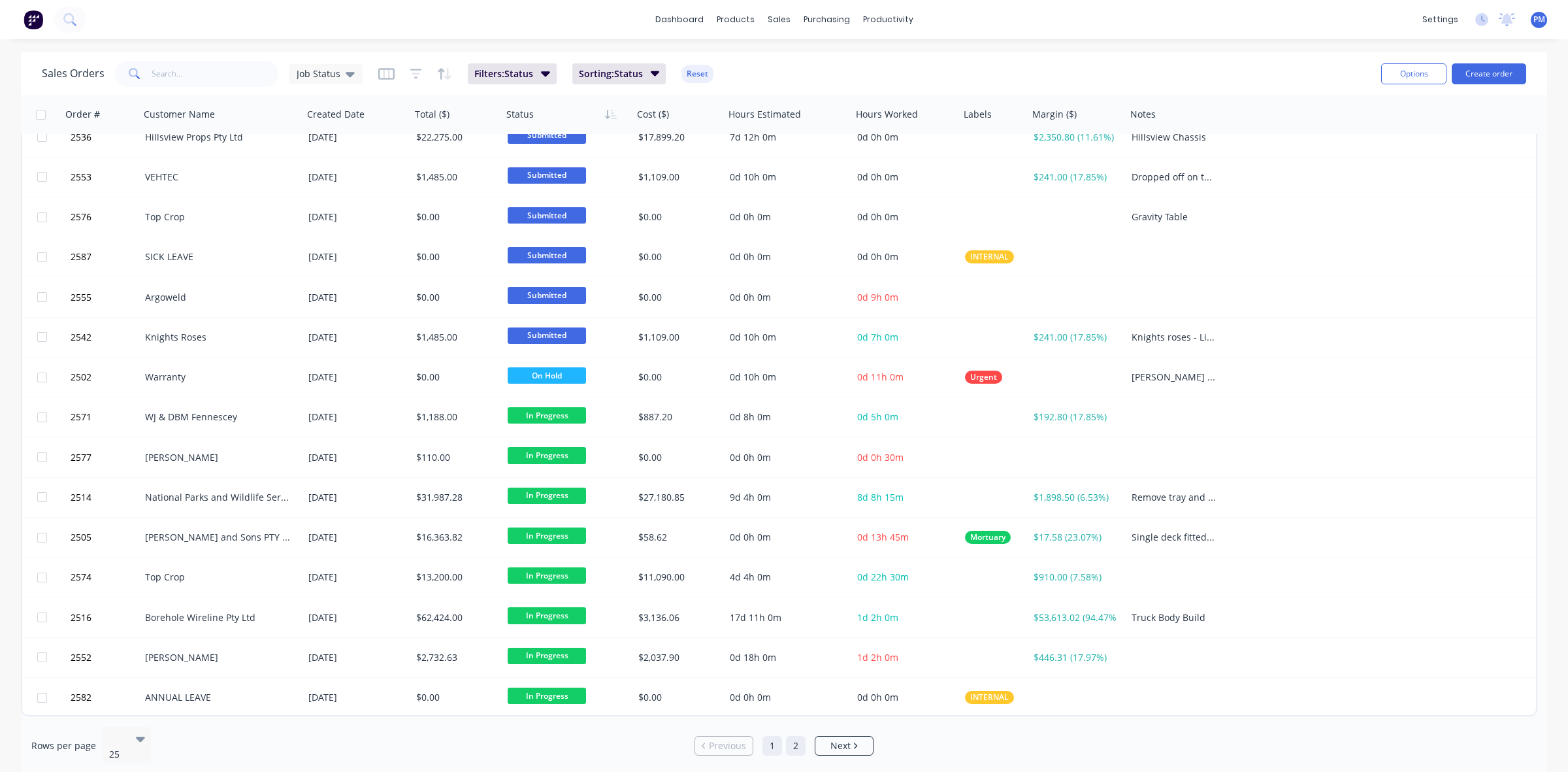
click at [789, 736] on link "2" at bounding box center [796, 746] width 20 height 20
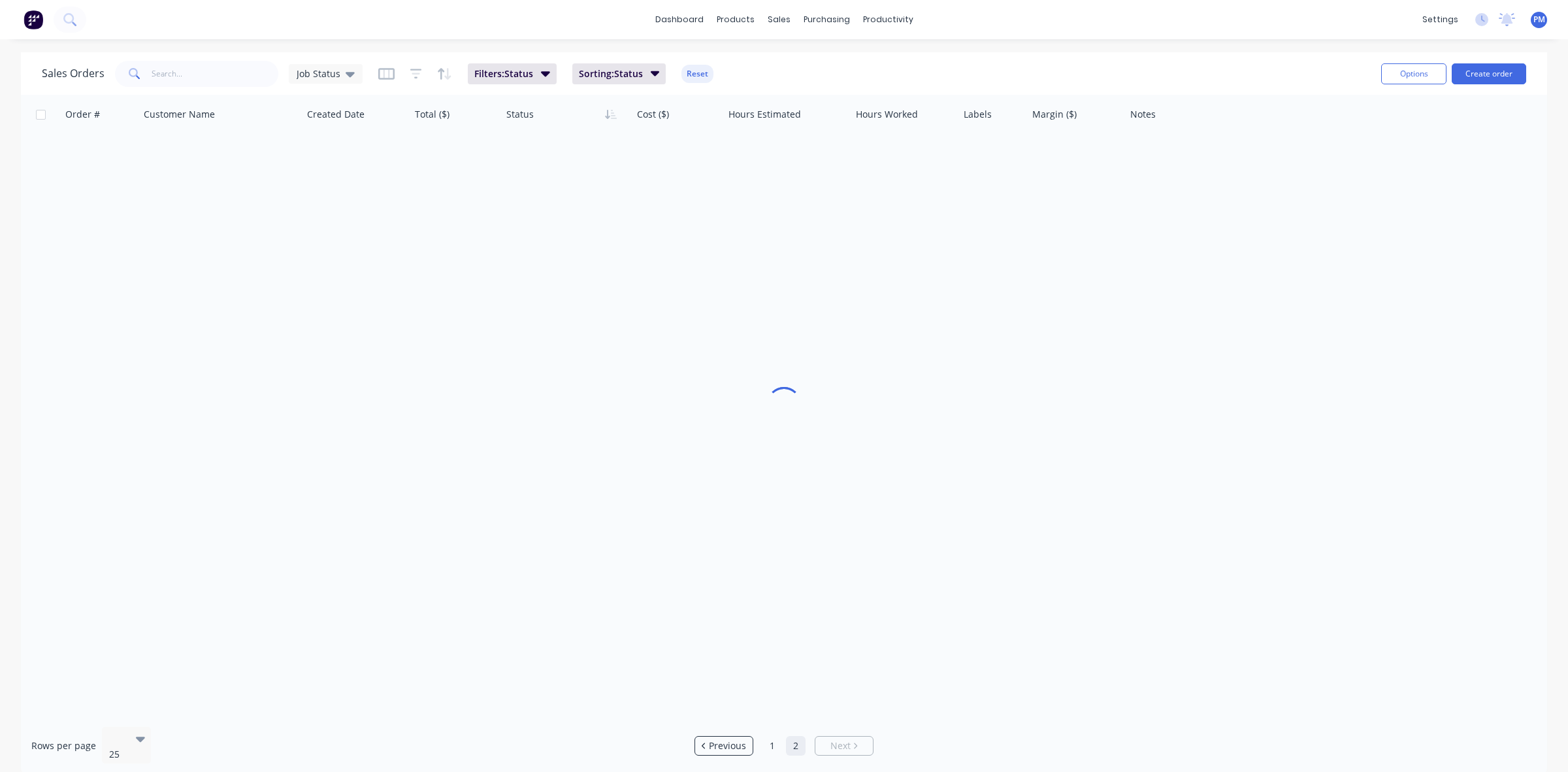
scroll to position [0, 0]
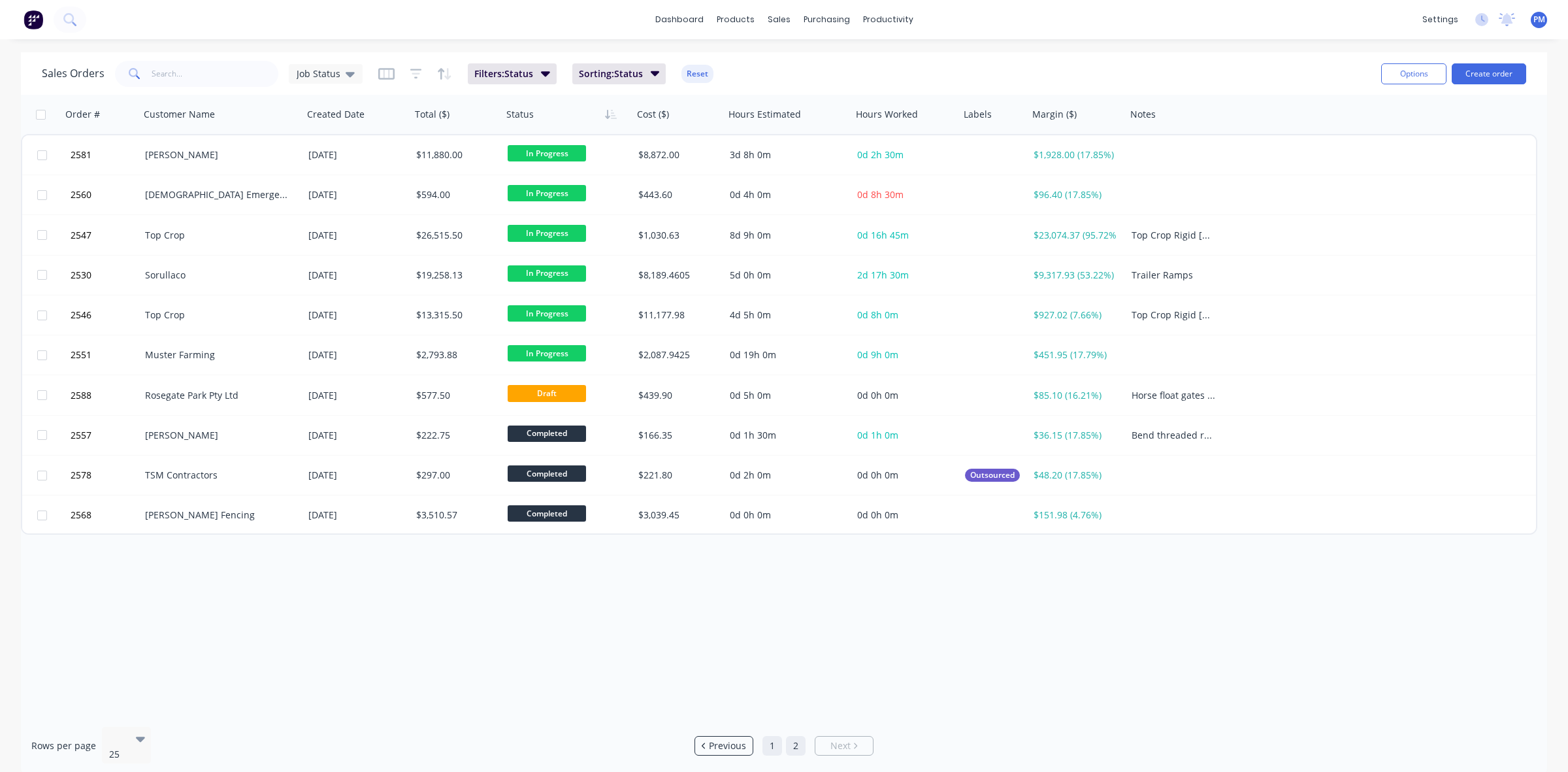
click at [771, 741] on link "1" at bounding box center [772, 746] width 20 height 20
